Goal: Transaction & Acquisition: Purchase product/service

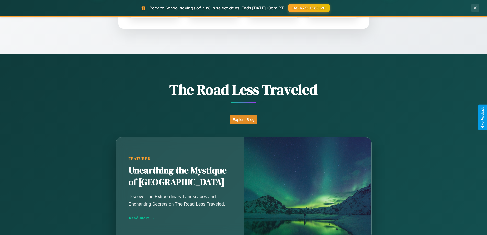
scroll to position [352, 0]
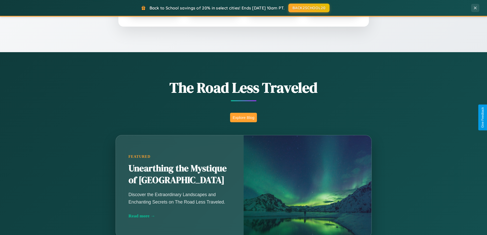
click at [243, 117] on button "Explore Blog" at bounding box center [243, 117] width 27 height 9
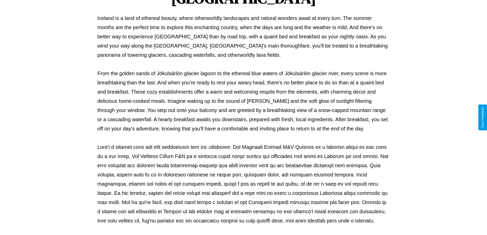
scroll to position [165, 0]
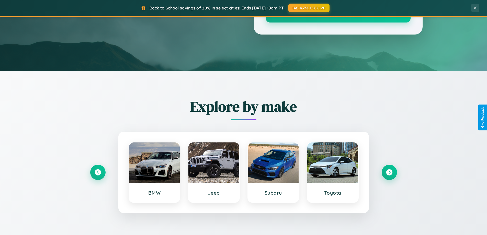
scroll to position [352, 0]
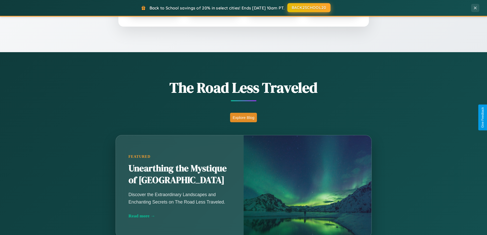
click at [309, 8] on button "BACK2SCHOOL20" at bounding box center [308, 7] width 43 height 9
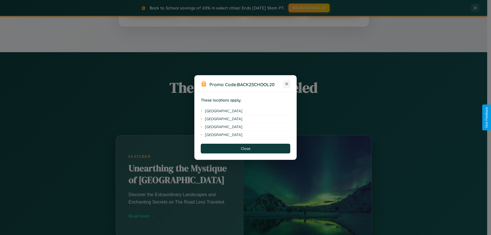
click at [287, 84] on icon at bounding box center [286, 84] width 3 height 3
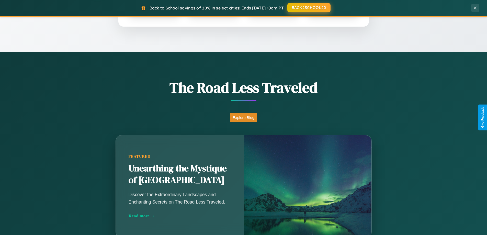
click at [309, 8] on button "BACK2SCHOOL20" at bounding box center [308, 7] width 43 height 9
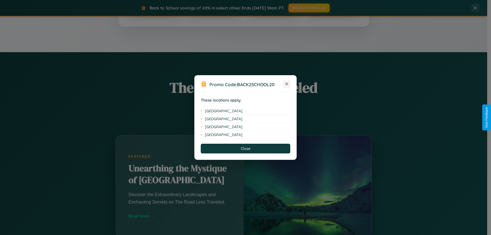
click at [287, 84] on icon at bounding box center [286, 84] width 3 height 3
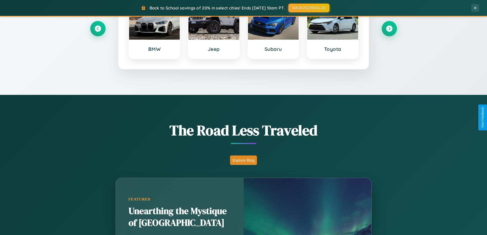
scroll to position [15, 0]
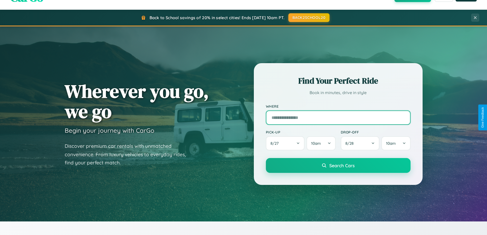
click at [338, 117] on input "text" at bounding box center [338, 117] width 145 height 14
type input "**********"
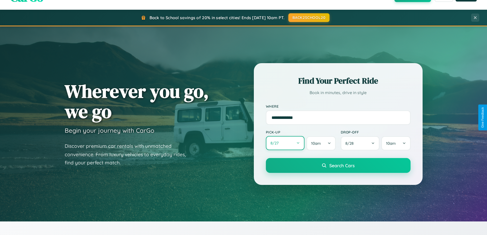
click at [285, 143] on button "8 / 27" at bounding box center [285, 143] width 39 height 14
select select "*"
select select "****"
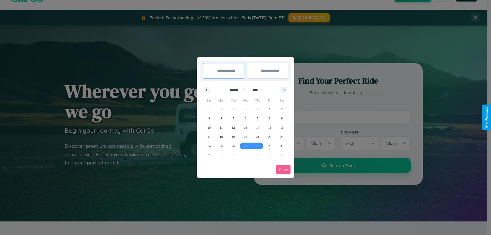
drag, startPoint x: 235, startPoint y: 90, endPoint x: 245, endPoint y: 103, distance: 16.4
click at [235, 90] on select "******* ******** ***** ***** *** **** **** ****** ********* ******* ******** **…" at bounding box center [237, 90] width 22 height 8
select select "*"
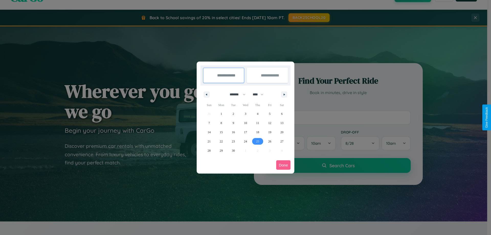
click at [257, 141] on span "25" at bounding box center [257, 141] width 3 height 9
type input "**********"
click at [233, 150] on span "30" at bounding box center [233, 150] width 3 height 9
type input "**********"
click at [283, 165] on button "Done" at bounding box center [283, 164] width 14 height 9
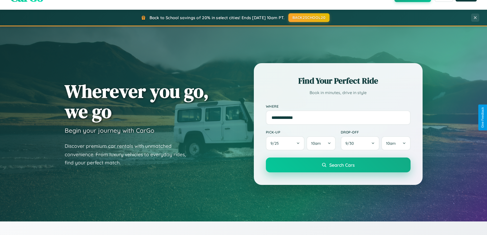
click at [338, 165] on span "Search Cars" at bounding box center [341, 165] width 25 height 6
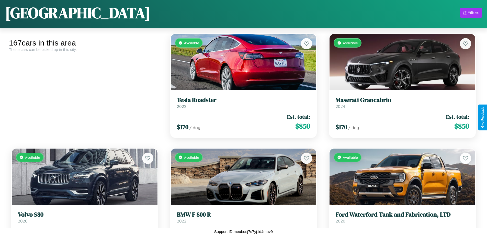
scroll to position [3201, 0]
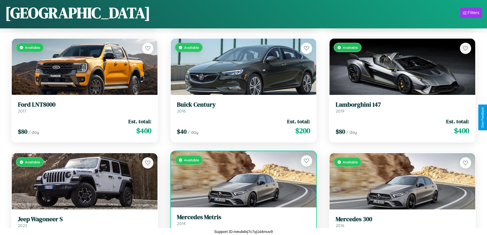
click at [241, 221] on h3 "[PERSON_NAME]" at bounding box center [243, 216] width 133 height 7
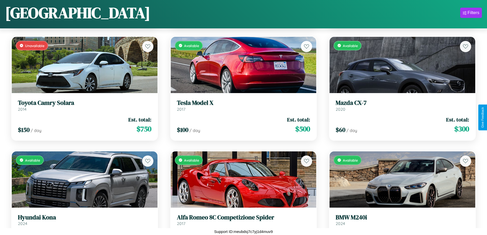
scroll to position [5567, 0]
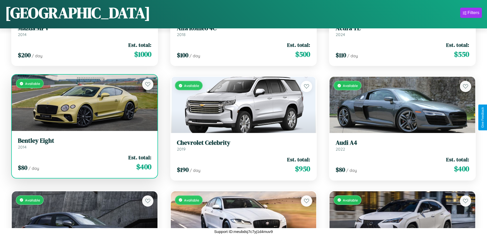
click at [84, 144] on link "Bentley Eight 2014" at bounding box center [84, 143] width 133 height 13
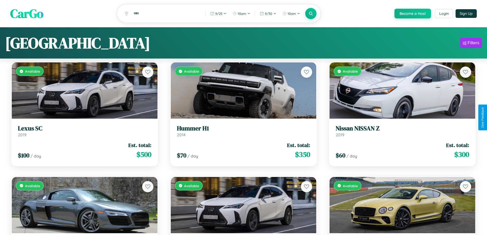
scroll to position [0, 0]
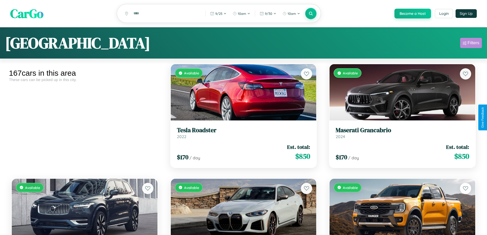
click at [471, 44] on div "Filters" at bounding box center [474, 42] width 12 height 5
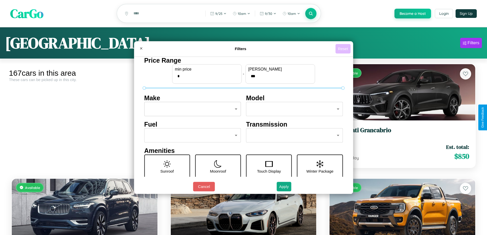
click at [344, 49] on button "Reset" at bounding box center [342, 48] width 15 height 9
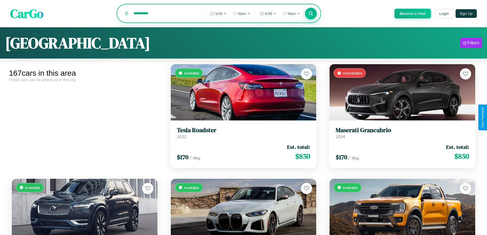
type input "**********"
click at [311, 14] on icon at bounding box center [311, 13] width 5 height 5
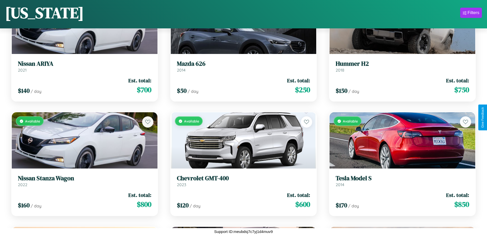
scroll to position [5993, 0]
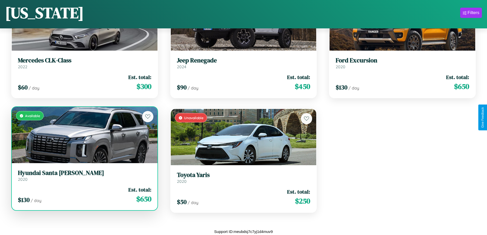
click at [84, 176] on h3 "Hyundai Santa [PERSON_NAME]" at bounding box center [84, 172] width 133 height 7
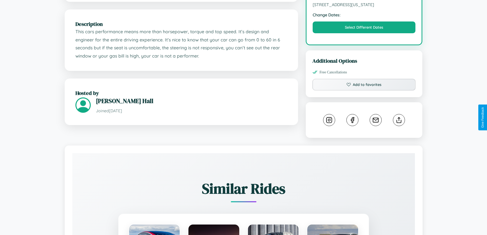
scroll to position [173, 0]
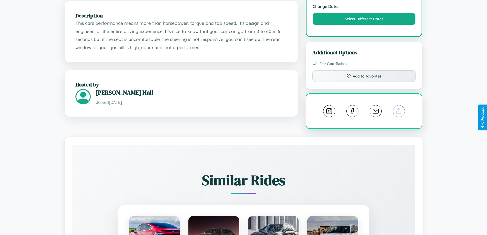
click at [399, 112] on line at bounding box center [399, 110] width 0 height 4
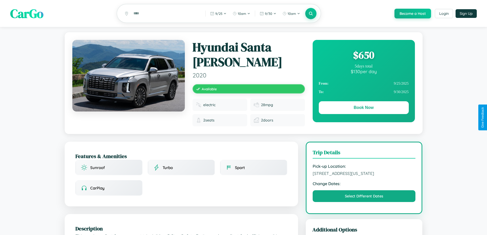
click at [364, 56] on div "$ 650" at bounding box center [364, 55] width 90 height 14
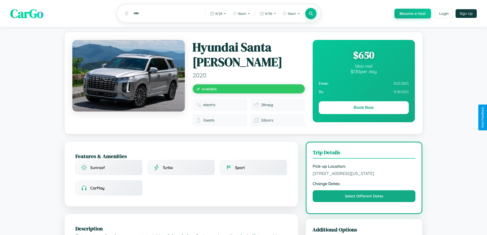
click at [364, 56] on div "$ 650" at bounding box center [364, 55] width 90 height 14
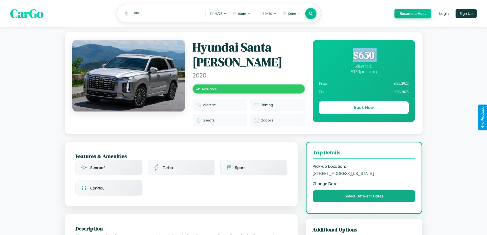
click at [364, 56] on div "$ 650" at bounding box center [364, 55] width 90 height 14
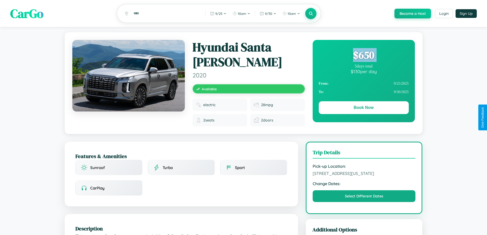
click at [364, 56] on div "$ 650" at bounding box center [364, 55] width 90 height 14
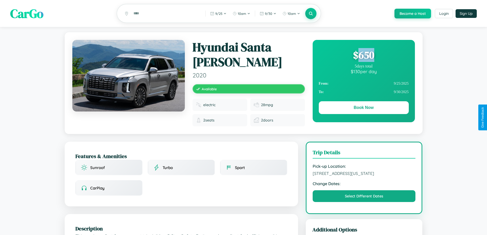
click at [364, 56] on div "$ 650" at bounding box center [364, 55] width 90 height 14
